Goal: Task Accomplishment & Management: Use online tool/utility

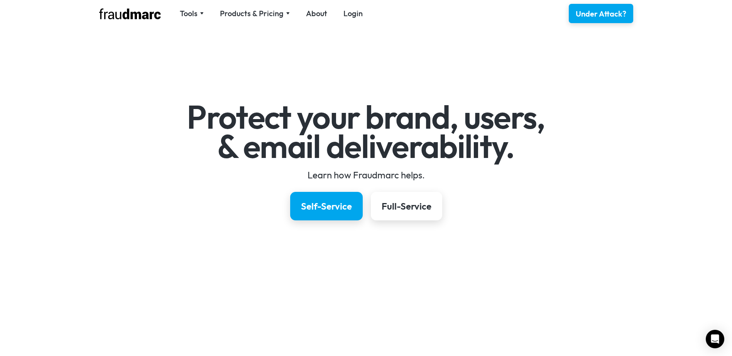
click at [347, 21] on div "Tools SPF Record Check Inspect any domain's SPF record and learn how to fix it …" at bounding box center [366, 13] width 556 height 27
click at [349, 17] on link "Login" at bounding box center [352, 13] width 19 height 11
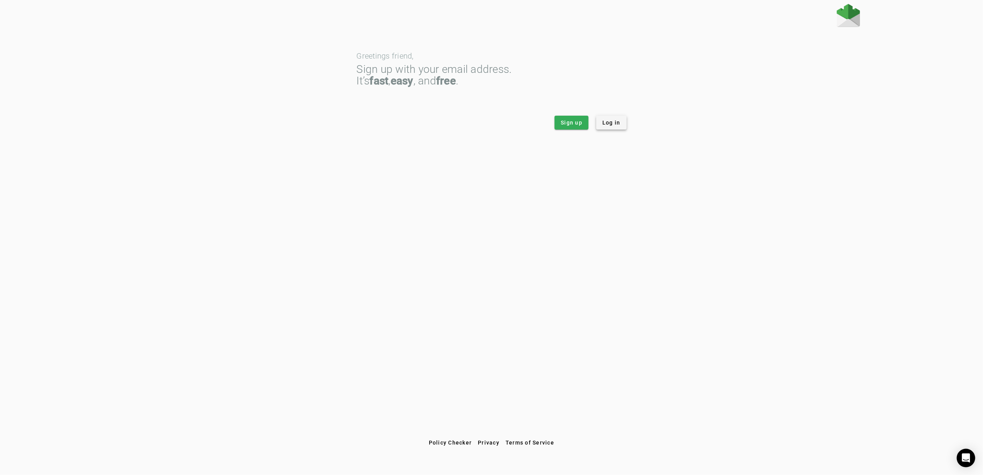
click at [607, 127] on span at bounding box center [611, 122] width 30 height 19
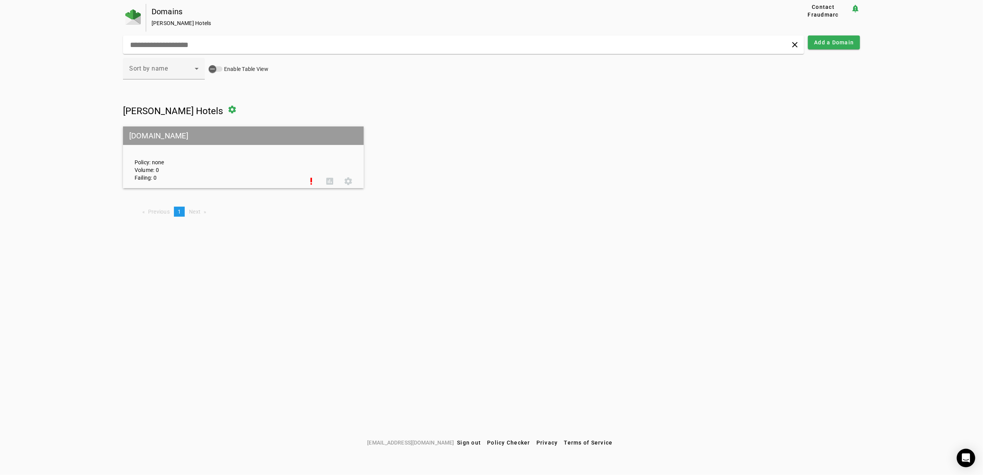
click at [196, 214] on span "Next page" at bounding box center [195, 212] width 12 height 6
click at [167, 73] on div "Sort by name" at bounding box center [162, 68] width 66 height 9
click at [167, 106] on span "Sort by volume" at bounding box center [151, 110] width 44 height 9
click at [194, 44] on input "text" at bounding box center [316, 44] width 375 height 9
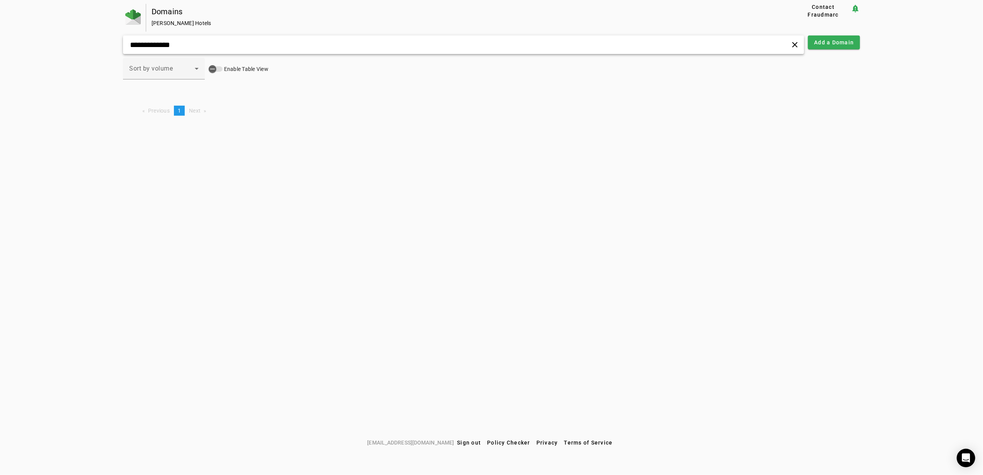
type input "**********"
drag, startPoint x: 154, startPoint y: 122, endPoint x: 149, endPoint y: 117, distance: 7.1
click at [149, 117] on div "**********" at bounding box center [491, 220] width 983 height 432
drag, startPoint x: 155, startPoint y: 2, endPoint x: 161, endPoint y: 20, distance: 19.2
click at [156, 2] on app-header at bounding box center [491, 2] width 983 height 4
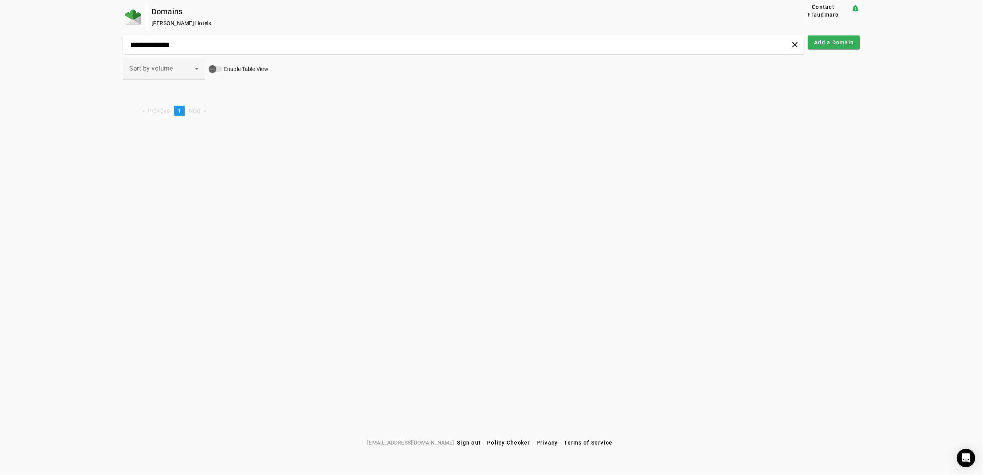
click at [163, 22] on div "Andrew Brownsword Hotels" at bounding box center [462, 23] width 620 height 8
drag, startPoint x: 137, startPoint y: 25, endPoint x: 201, endPoint y: 24, distance: 64.1
click at [138, 25] on div at bounding box center [134, 18] width 23 height 28
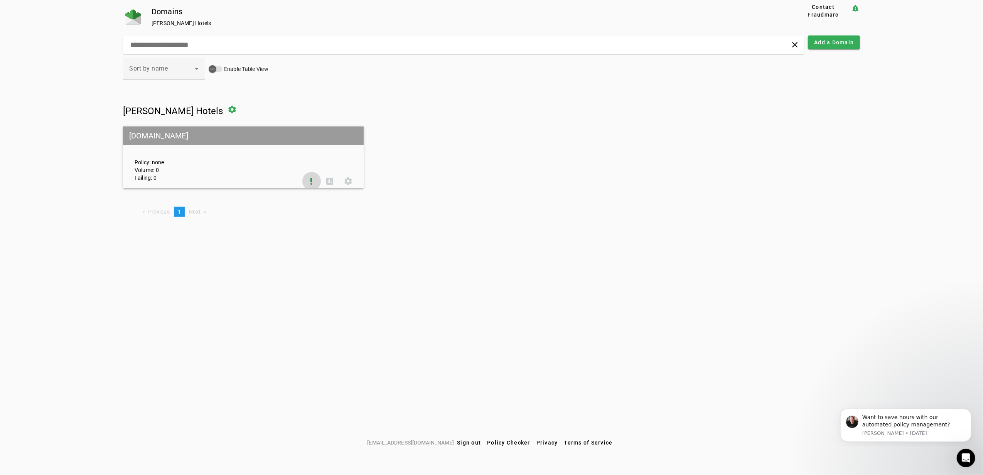
click at [311, 178] on span at bounding box center [311, 181] width 19 height 19
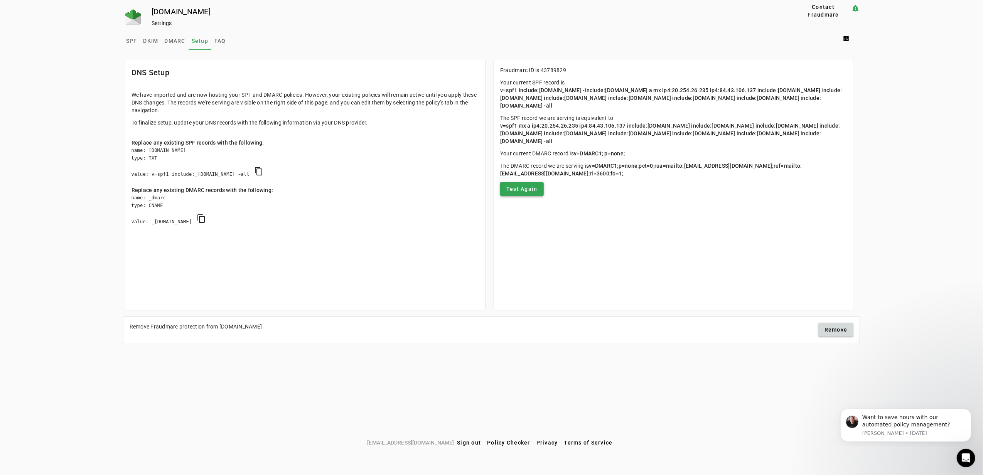
click at [531, 189] on span "Test Again" at bounding box center [522, 189] width 31 height 8
click at [125, 39] on link "SPF" at bounding box center [131, 41] width 17 height 19
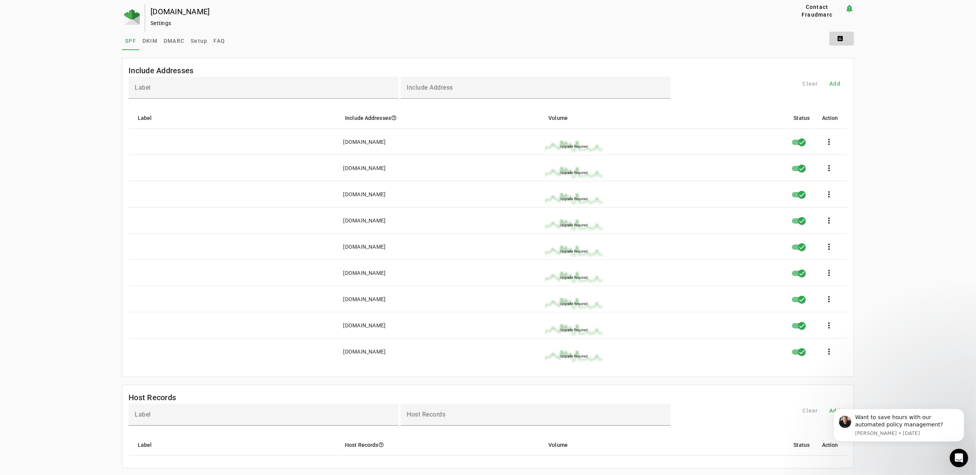
click at [846, 39] on span at bounding box center [841, 38] width 25 height 19
click at [196, 44] on div at bounding box center [488, 237] width 976 height 475
click at [193, 33] on span "Setup" at bounding box center [199, 41] width 17 height 19
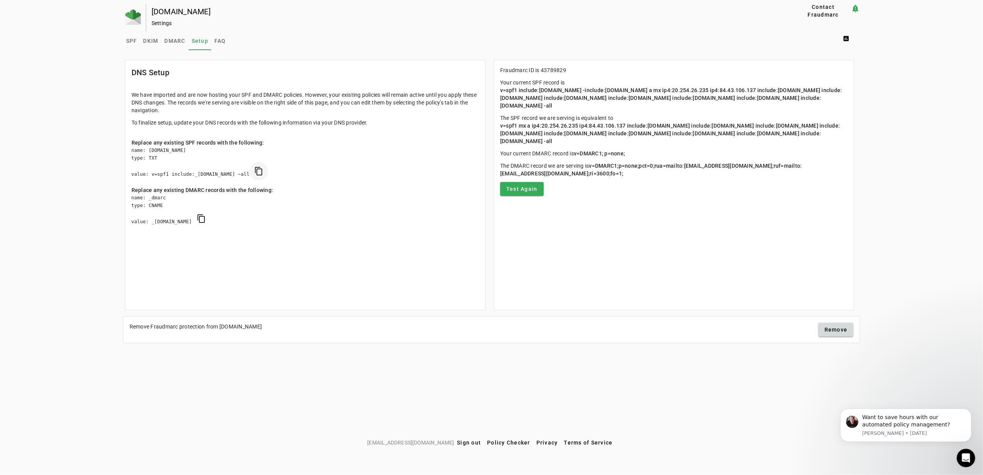
click at [268, 169] on span "copy SPF" at bounding box center [259, 171] width 19 height 19
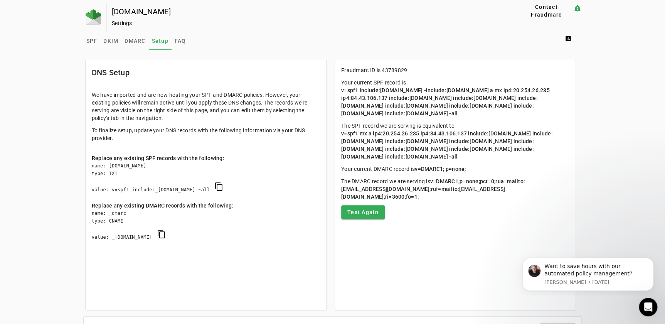
drag, startPoint x: 983, startPoint y: 38, endPoint x: 431, endPoint y: 227, distance: 583.6
click at [431, 227] on mat-card "Fraudmarc ID is 43789829 Your current SPF record is v=spf1 include:universalspf…" at bounding box center [455, 185] width 241 height 251
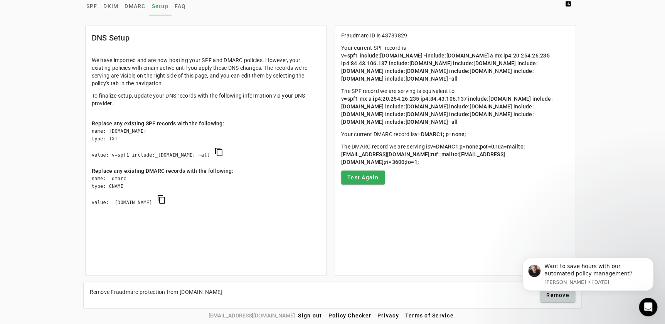
scroll to position [35, 0]
click at [416, 278] on div "Fraudmarc ID is 43789829 Your current SPF record is v=spf1 include:universalspf…" at bounding box center [457, 152] width 249 height 258
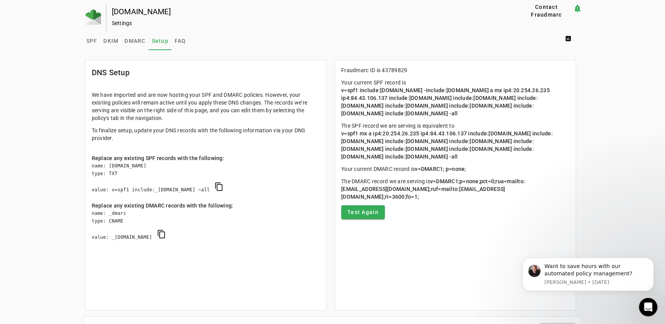
scroll to position [0, 0]
click at [89, 39] on span "SPF" at bounding box center [91, 40] width 11 height 5
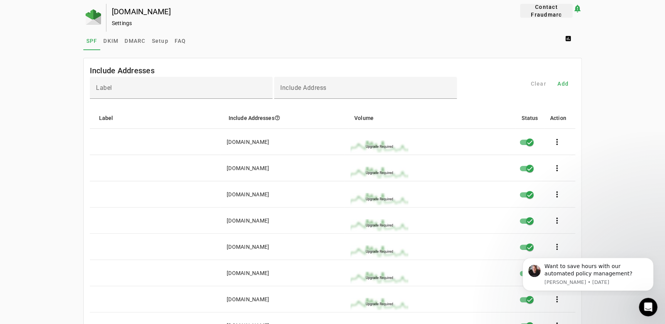
click at [554, 10] on span "Contact Fraudmarc" at bounding box center [546, 10] width 46 height 15
